Goal: Find specific fact: Find specific fact

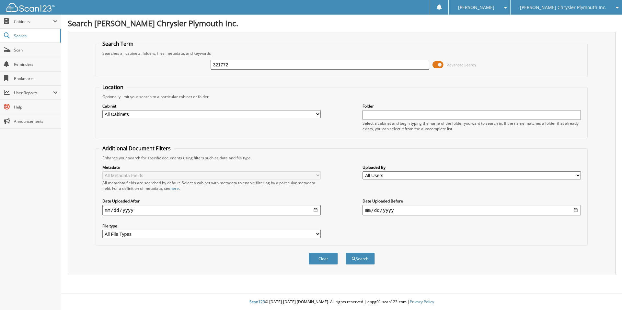
type input "321772"
click at [346, 253] on button "Search" at bounding box center [360, 259] width 29 height 12
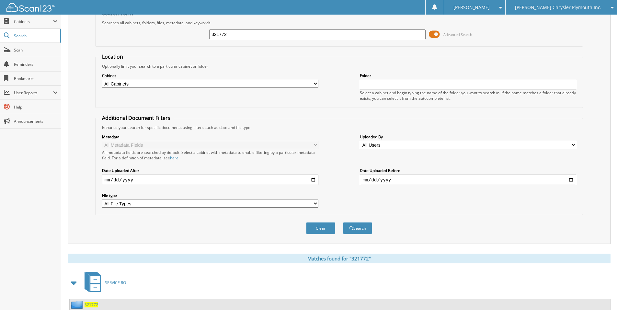
scroll to position [135, 0]
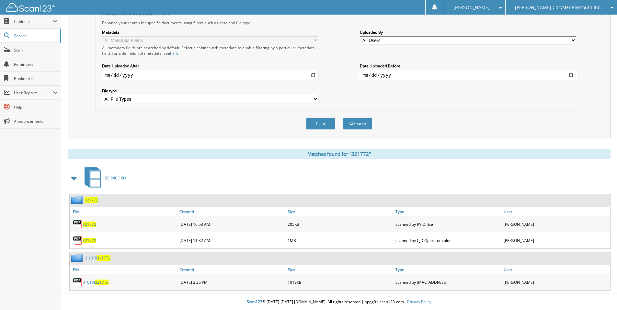
click at [91, 240] on span "321772" at bounding box center [90, 241] width 14 height 6
